Goal: Check status

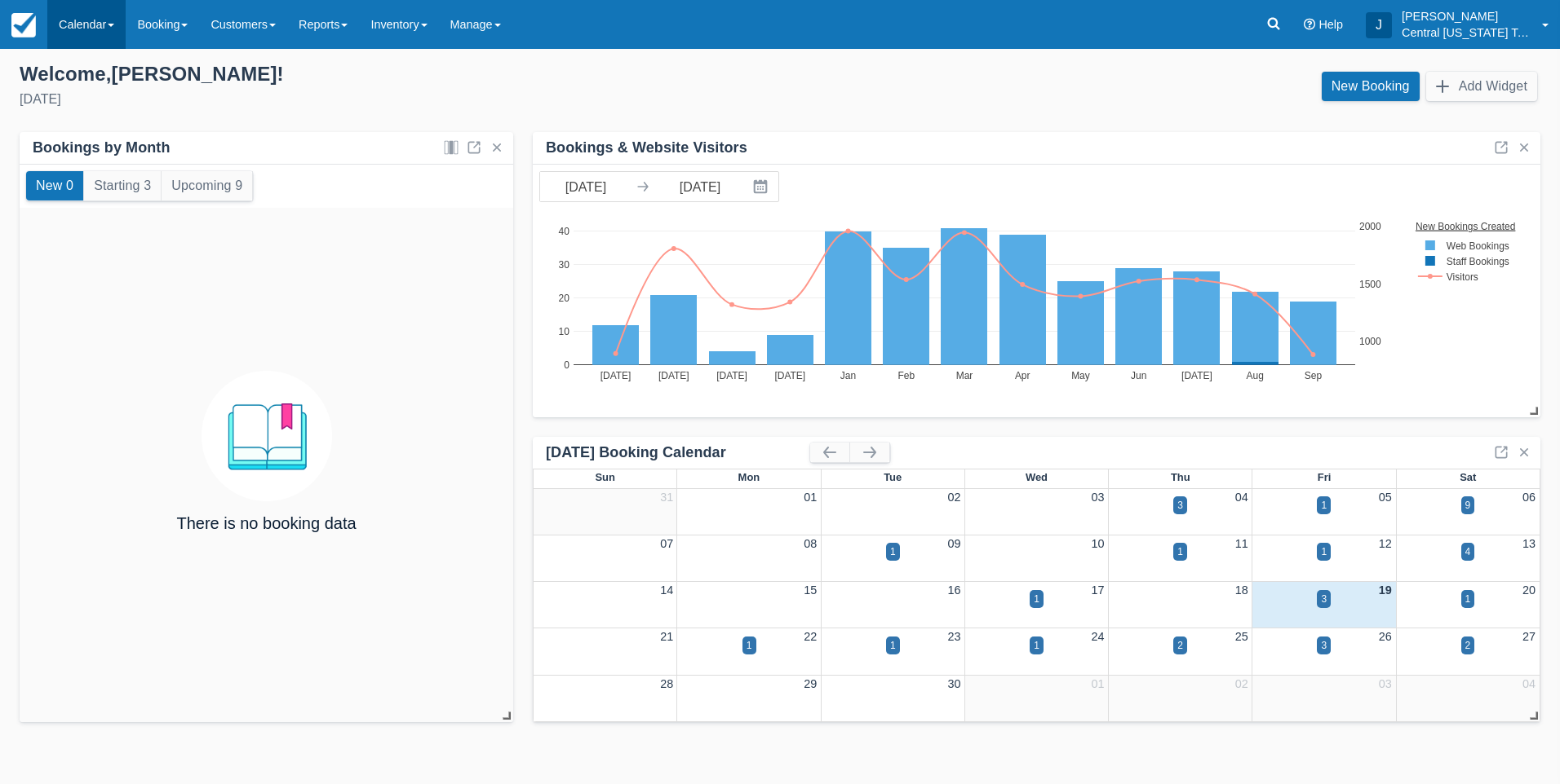
click at [85, 29] on link "Calendar" at bounding box center [86, 24] width 78 height 49
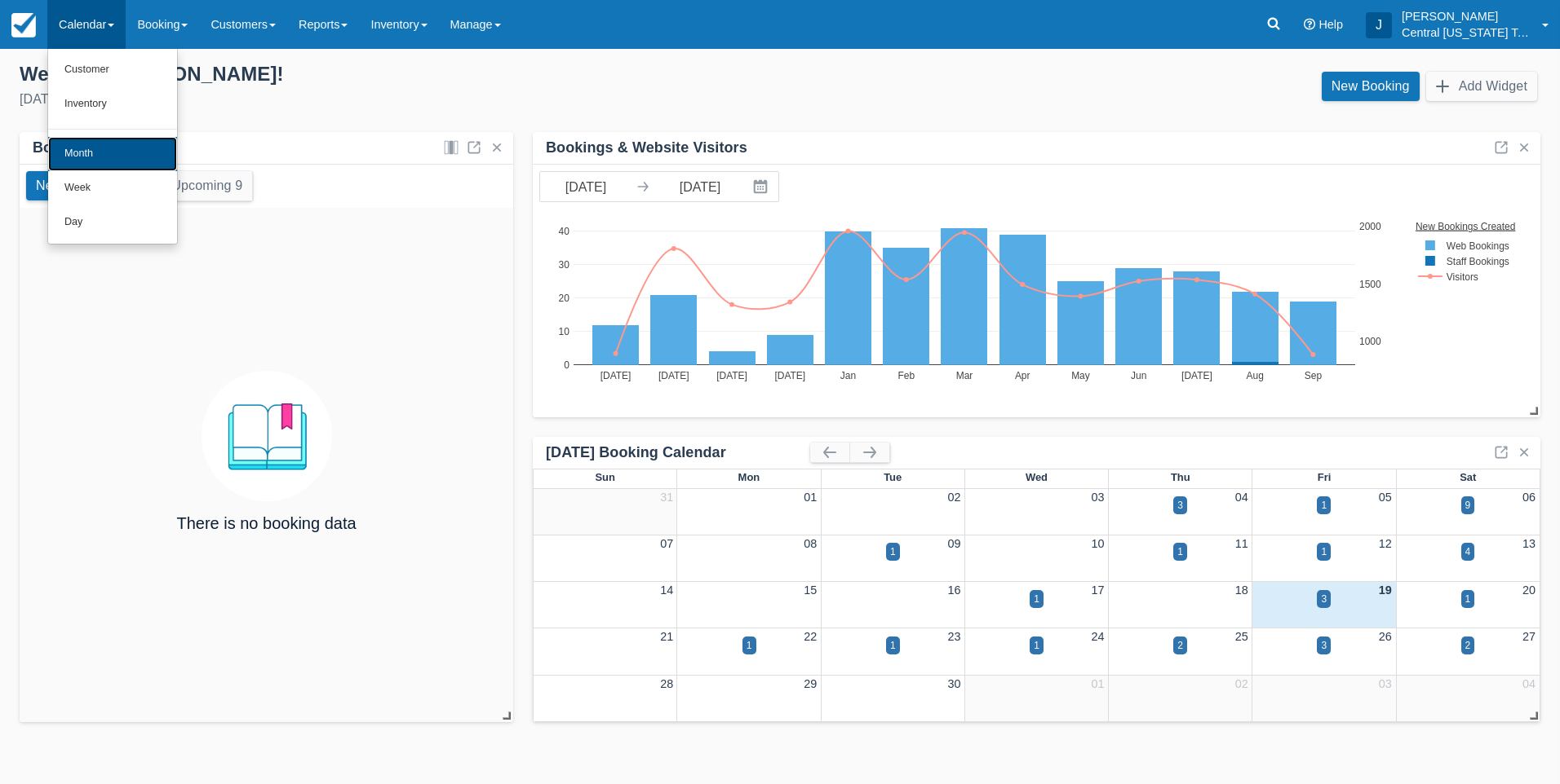
click at [120, 155] on link "Month" at bounding box center [112, 154] width 129 height 34
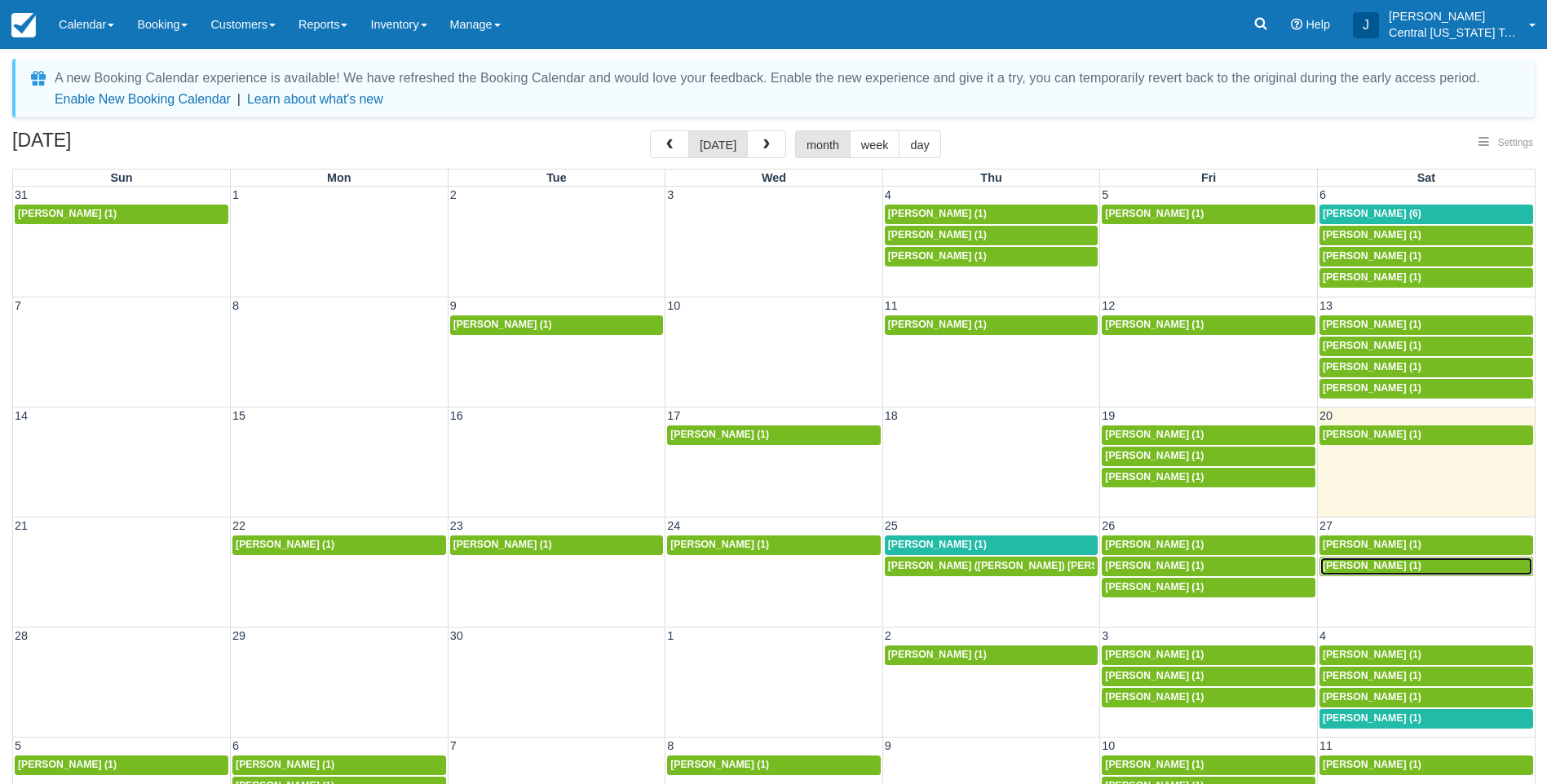
click at [1352, 566] on span "[PERSON_NAME] (1)" at bounding box center [1373, 566] width 99 height 12
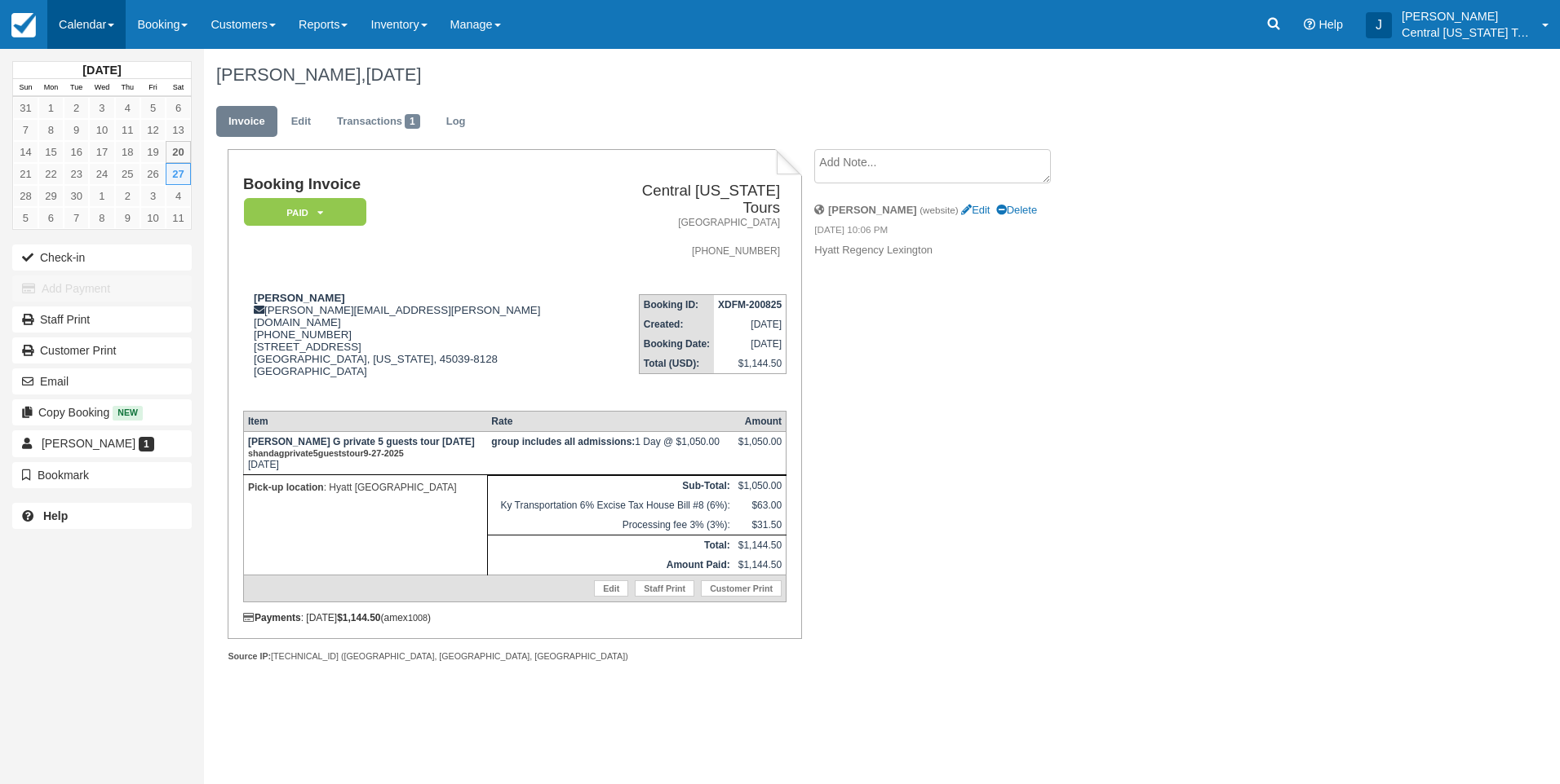
drag, startPoint x: 97, startPoint y: 22, endPoint x: 108, endPoint y: 41, distance: 22.0
click at [97, 22] on link "Calendar" at bounding box center [86, 24] width 78 height 49
click at [115, 141] on link "Month" at bounding box center [112, 154] width 129 height 34
